Goal: Information Seeking & Learning: Learn about a topic

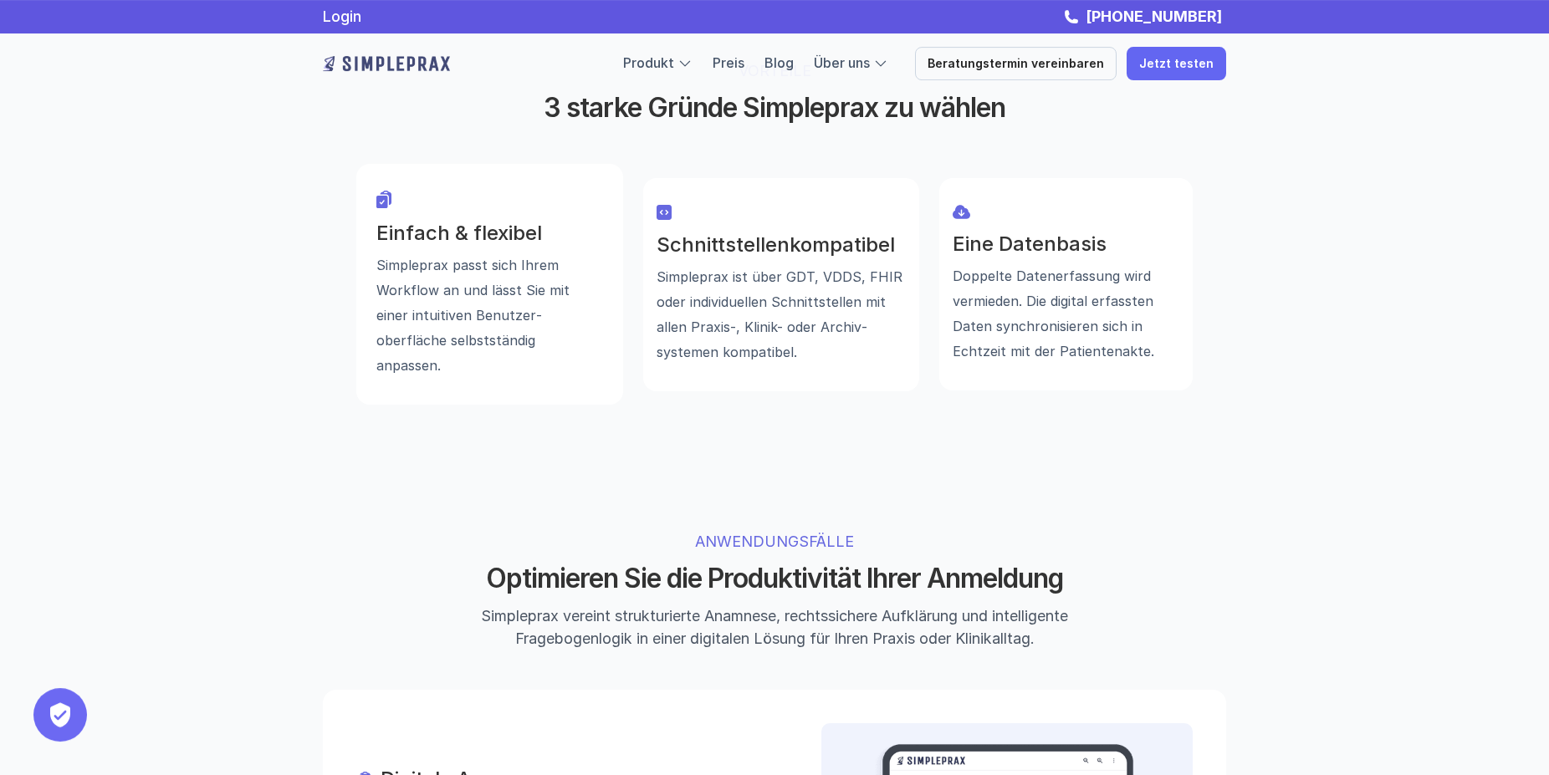
scroll to position [1024, 0]
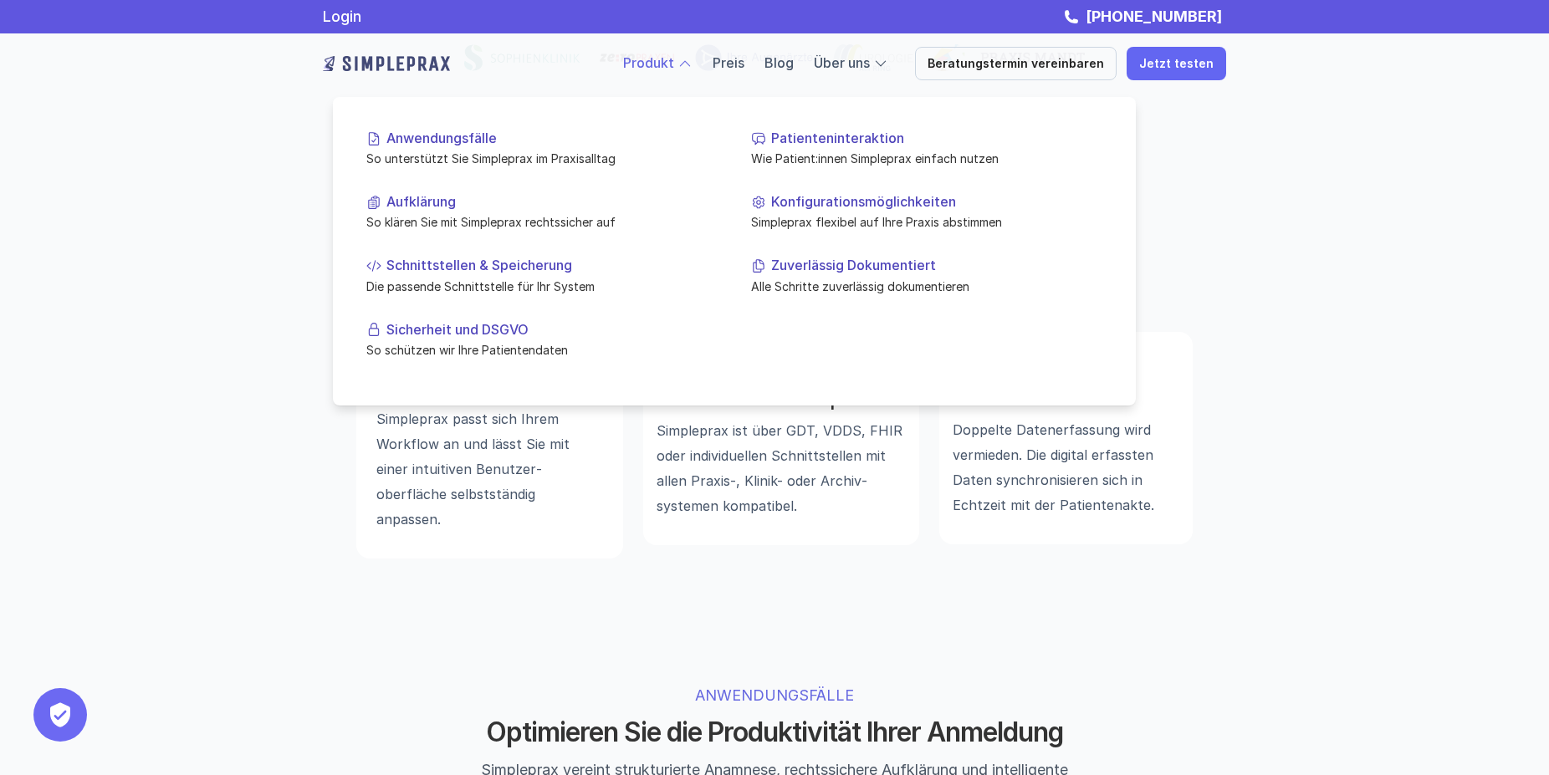
click at [674, 67] on link "Produkt" at bounding box center [648, 62] width 51 height 17
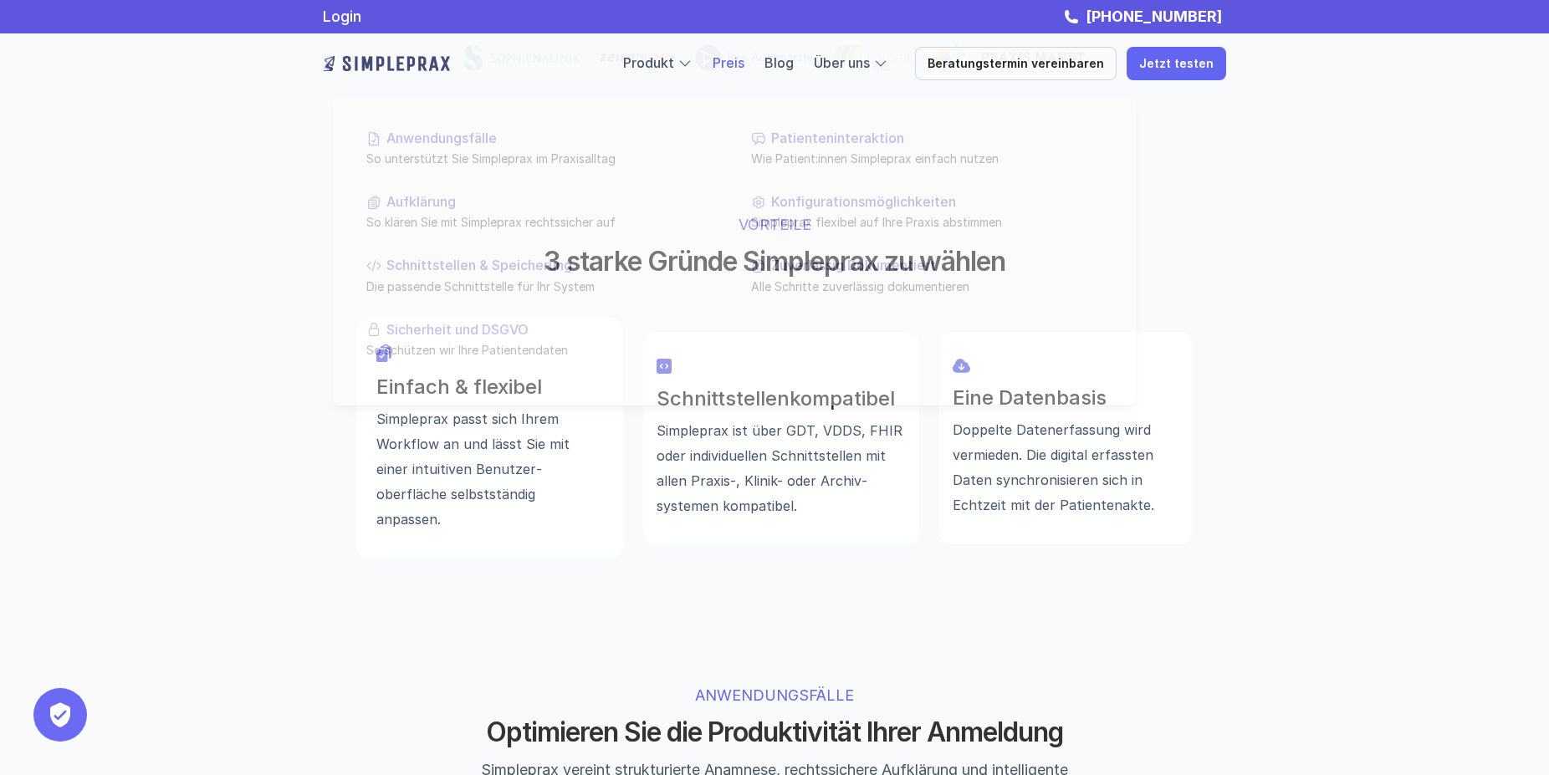
click at [743, 60] on link "Preis" at bounding box center [729, 62] width 32 height 17
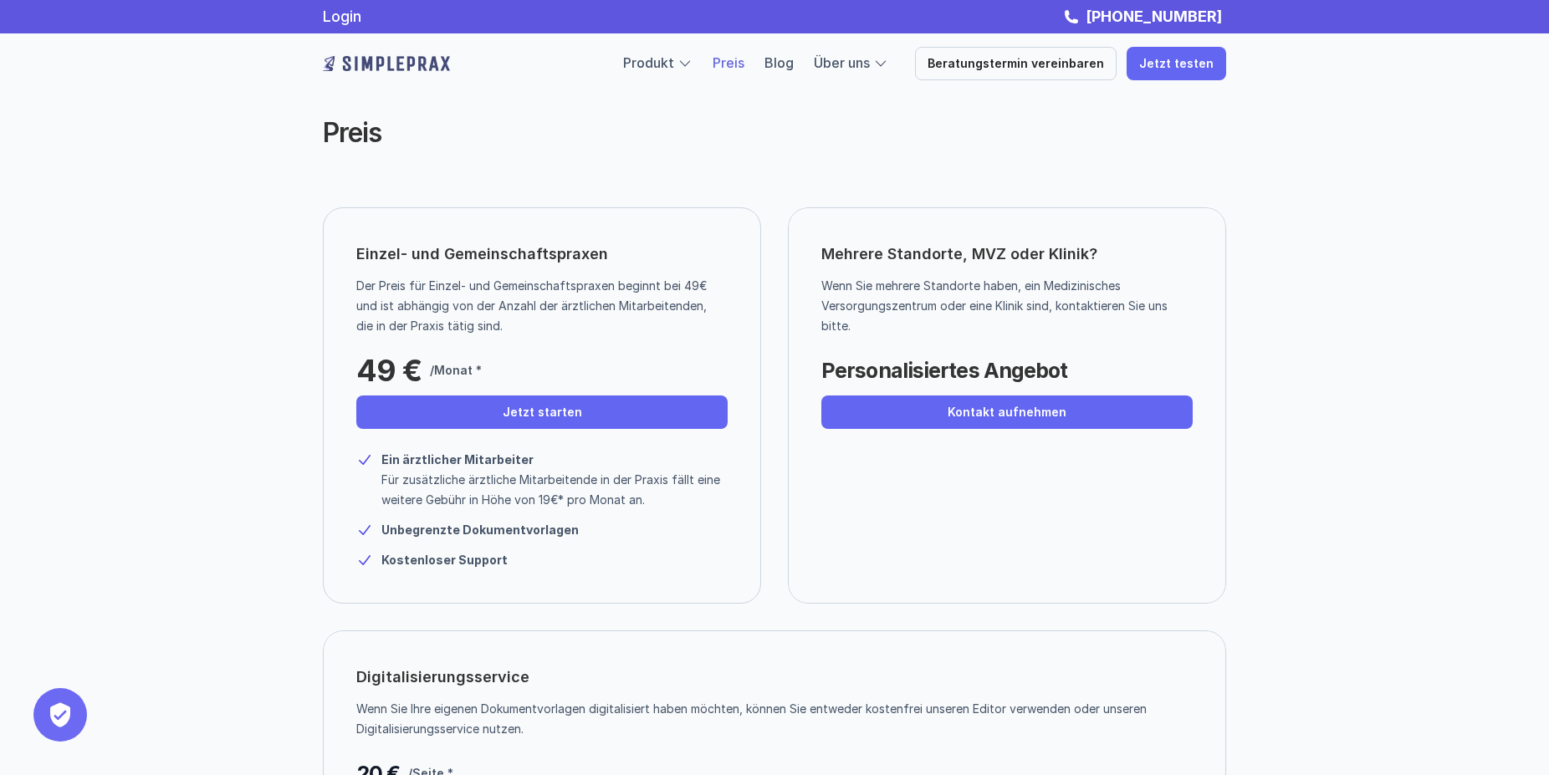
click at [415, 56] on img at bounding box center [386, 63] width 127 height 27
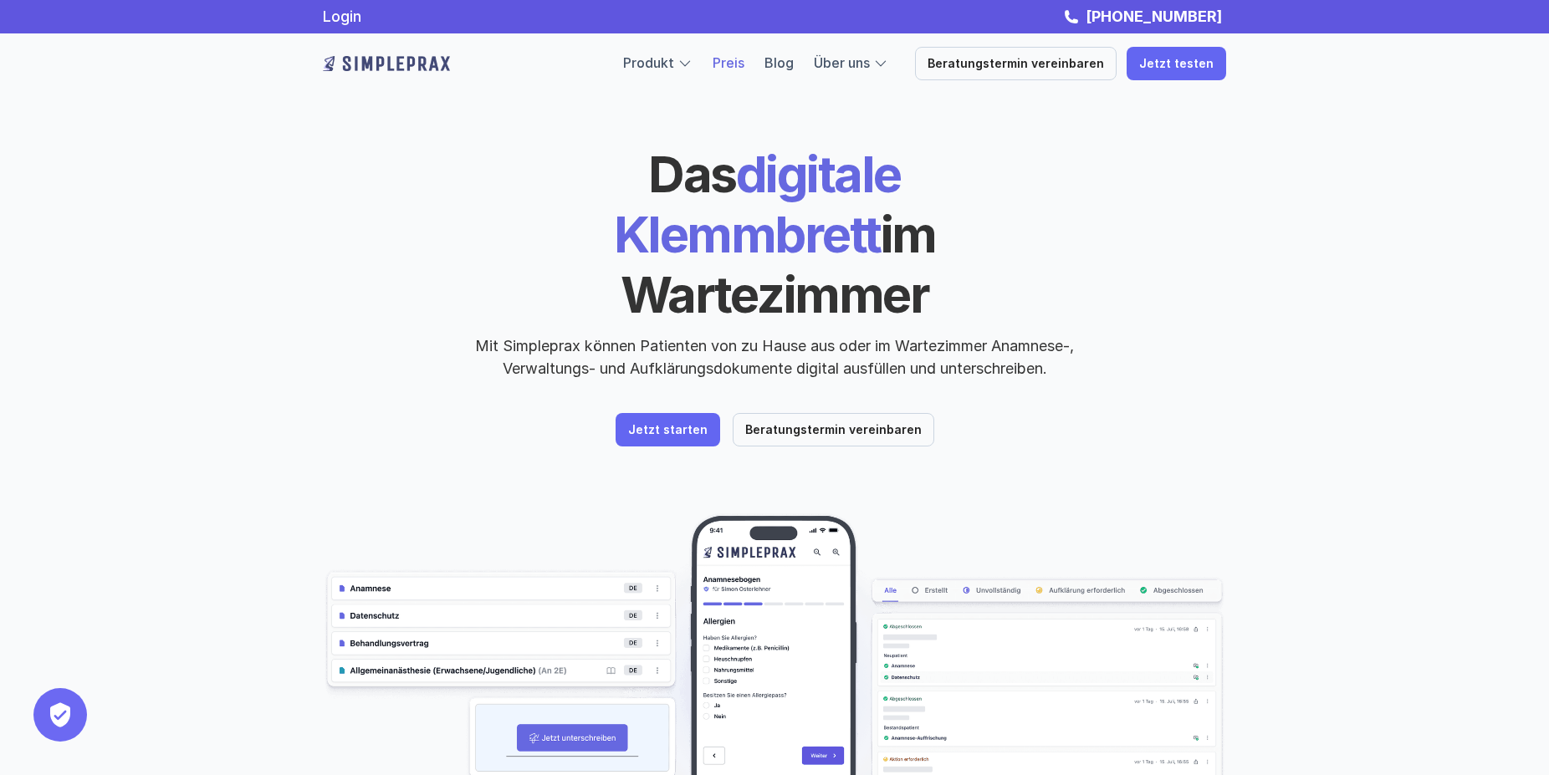
click at [737, 63] on link "Preis" at bounding box center [729, 62] width 32 height 17
